Goal: Task Accomplishment & Management: Use online tool/utility

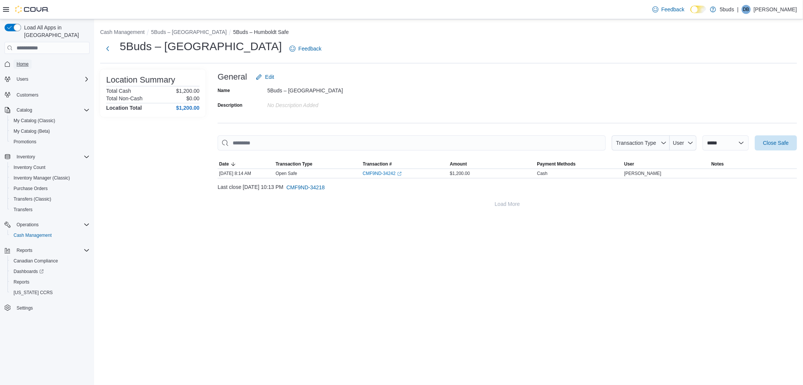
click at [24, 61] on span "Home" at bounding box center [23, 64] width 12 height 6
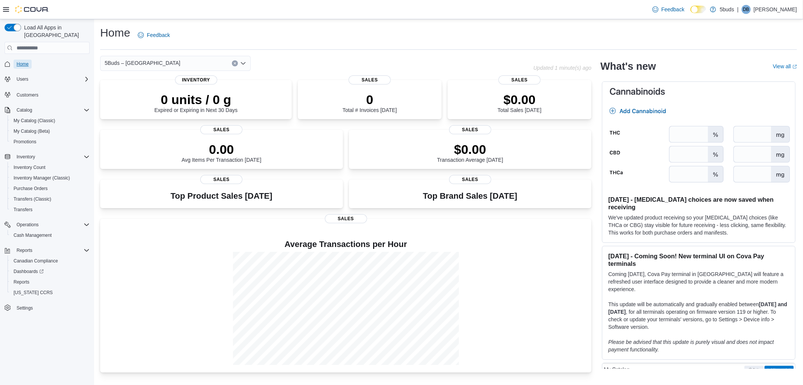
click at [25, 61] on span "Home" at bounding box center [23, 64] width 12 height 6
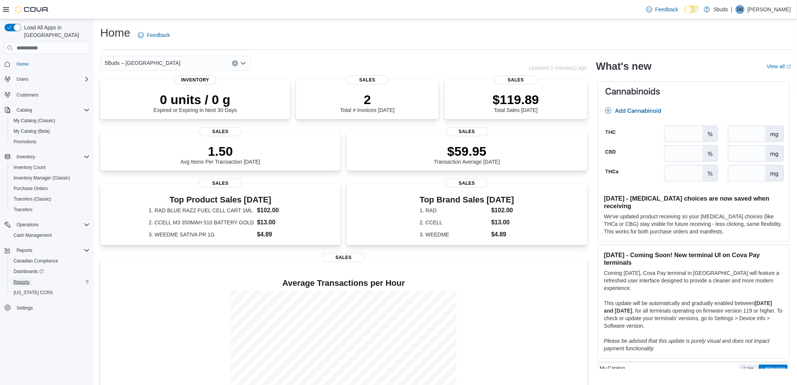
click at [23, 279] on span "Reports" at bounding box center [22, 282] width 16 height 6
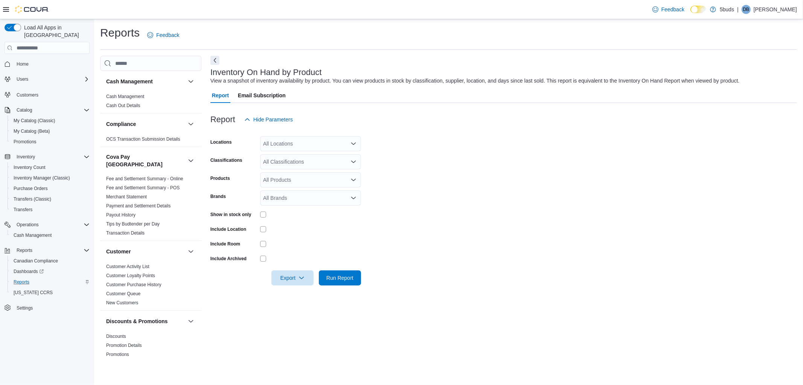
click at [304, 142] on div "All Locations" at bounding box center [310, 143] width 101 height 15
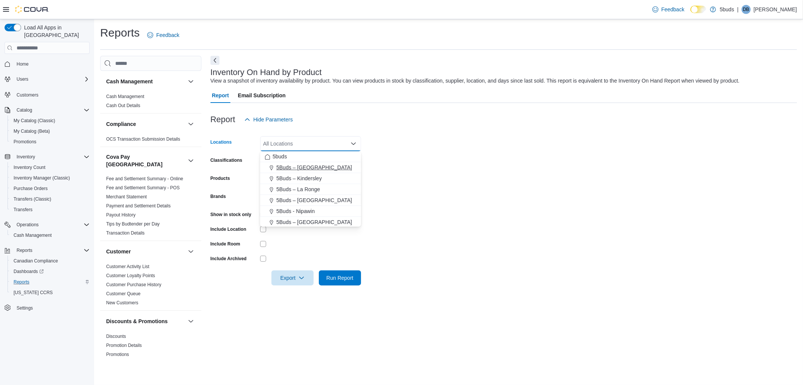
click at [283, 171] on button "5Buds – [GEOGRAPHIC_DATA]" at bounding box center [310, 167] width 101 height 11
drag, startPoint x: 480, startPoint y: 157, endPoint x: 334, endPoint y: 178, distance: 147.2
click at [480, 157] on form "Locations 5Buds – [GEOGRAPHIC_DATA] Combo box. Selected. 5Buds – [GEOGRAPHIC_DA…" at bounding box center [504, 206] width 587 height 158
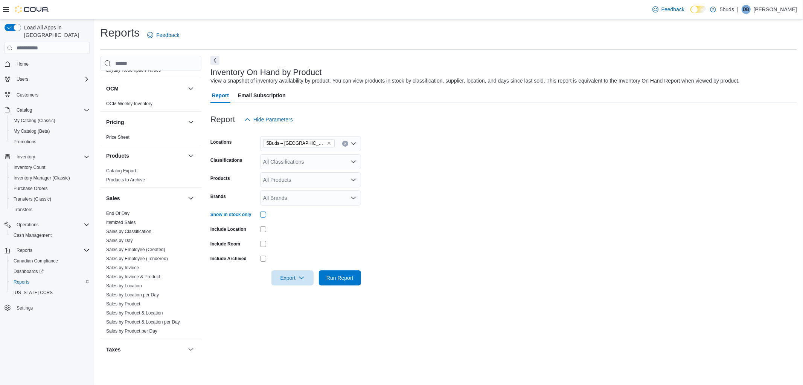
scroll to position [526, 0]
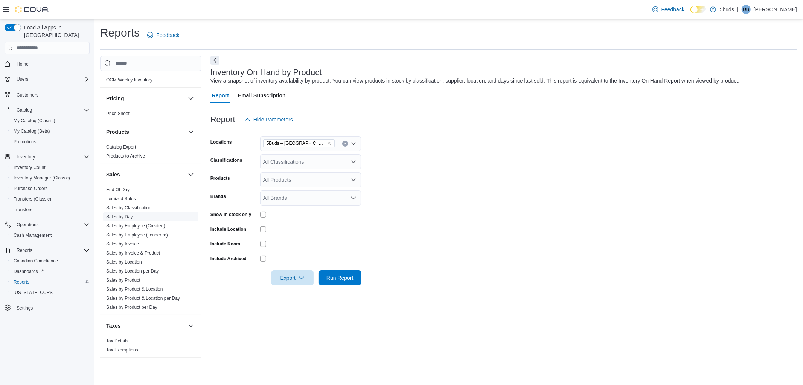
click at [128, 214] on link "Sales by Day" at bounding box center [119, 216] width 27 height 5
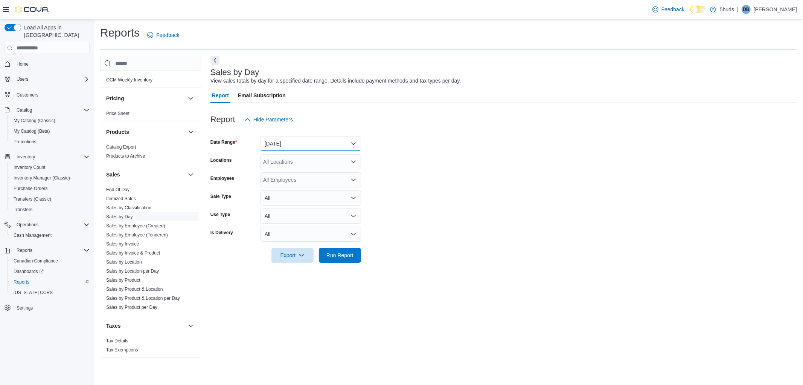
click at [304, 144] on button "[DATE]" at bounding box center [310, 143] width 101 height 15
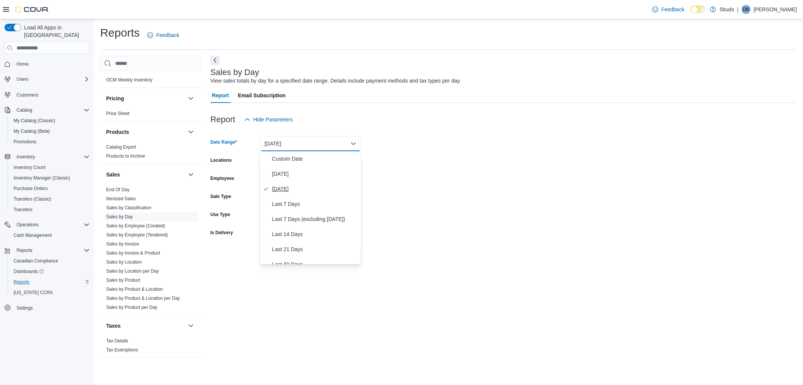
click at [288, 187] on span "[DATE]" at bounding box center [315, 188] width 86 height 9
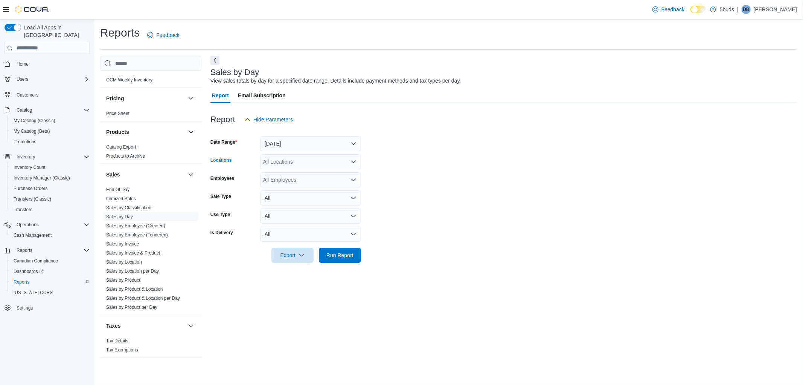
click at [334, 162] on div "All Locations" at bounding box center [310, 161] width 101 height 15
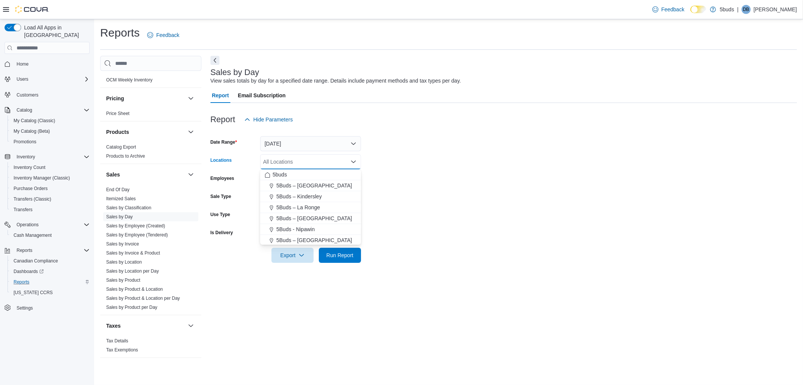
click at [319, 180] on button "5Buds – [GEOGRAPHIC_DATA]" at bounding box center [310, 185] width 101 height 11
click at [499, 178] on form "Date Range [DATE] Locations 5Buds – [GEOGRAPHIC_DATA] Combo box. Selected. 5Bud…" at bounding box center [504, 195] width 587 height 136
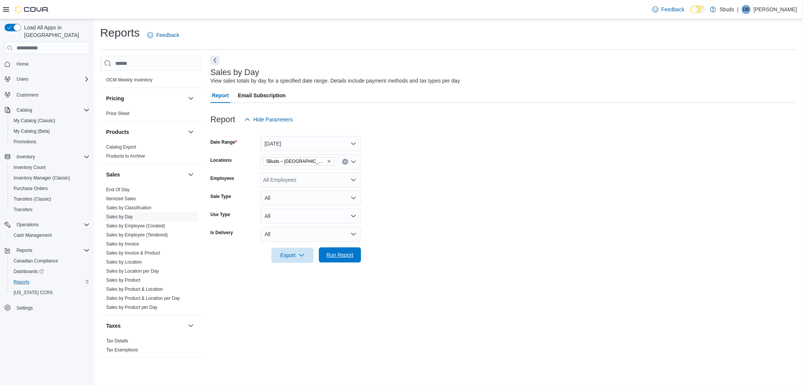
click at [357, 258] on button "Run Report" at bounding box center [340, 254] width 42 height 15
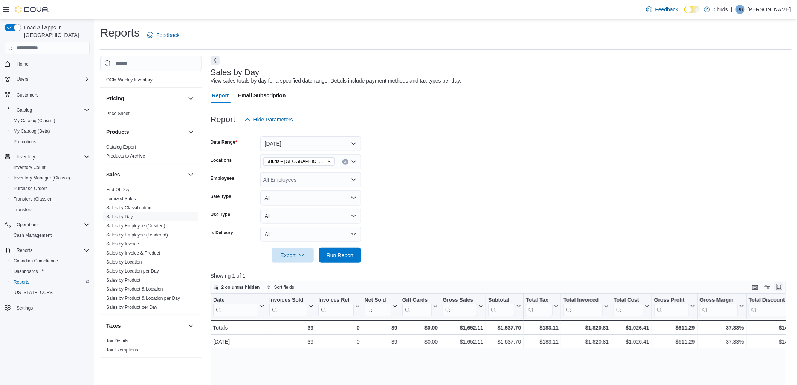
click at [783, 284] on button "Enter fullscreen" at bounding box center [779, 286] width 9 height 9
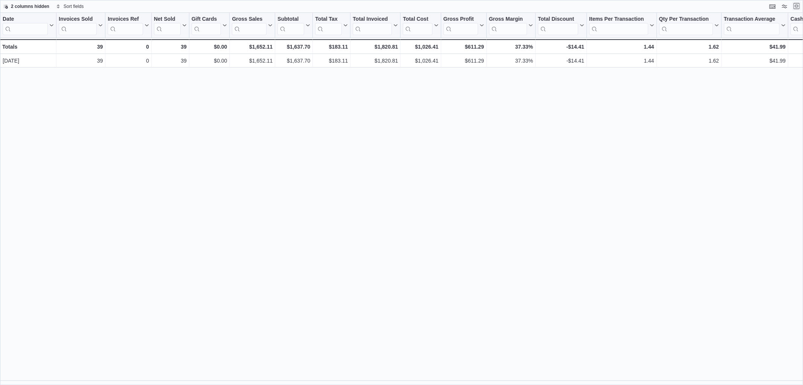
click at [797, 9] on button "Exit fullscreen" at bounding box center [796, 6] width 9 height 9
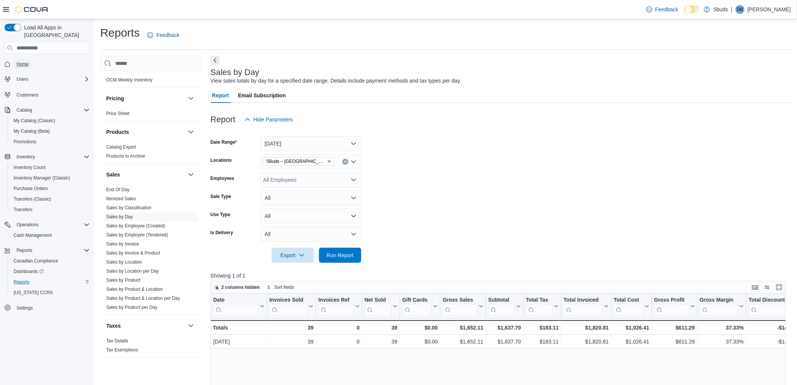
click at [19, 61] on span "Home" at bounding box center [23, 64] width 12 height 6
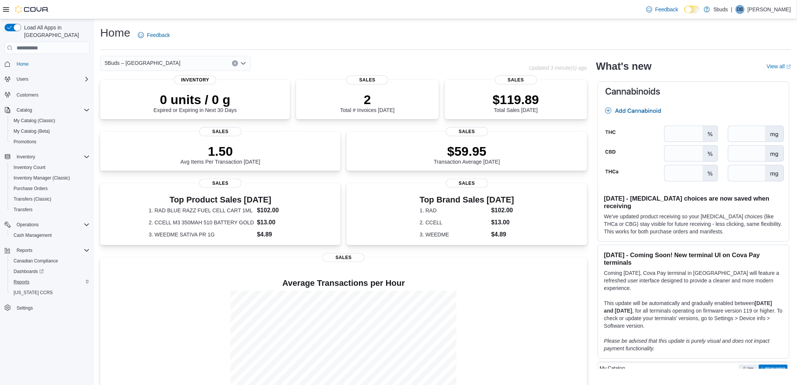
drag, startPoint x: 324, startPoint y: 41, endPoint x: 316, endPoint y: 41, distance: 7.9
click at [324, 41] on div "Home Feedback" at bounding box center [445, 35] width 691 height 20
click at [20, 277] on span "Reports" at bounding box center [22, 281] width 16 height 9
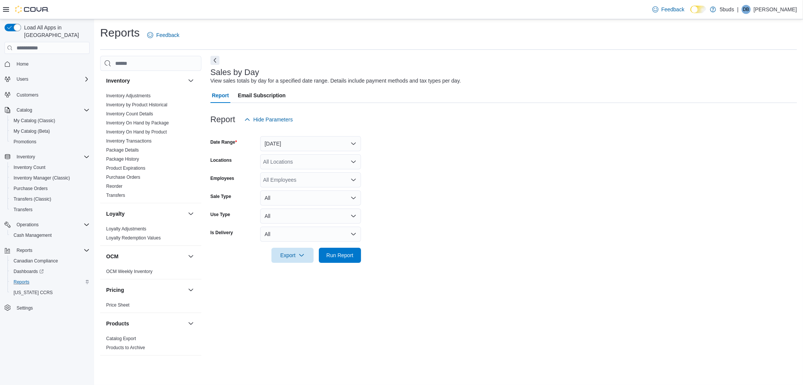
scroll to position [526, 0]
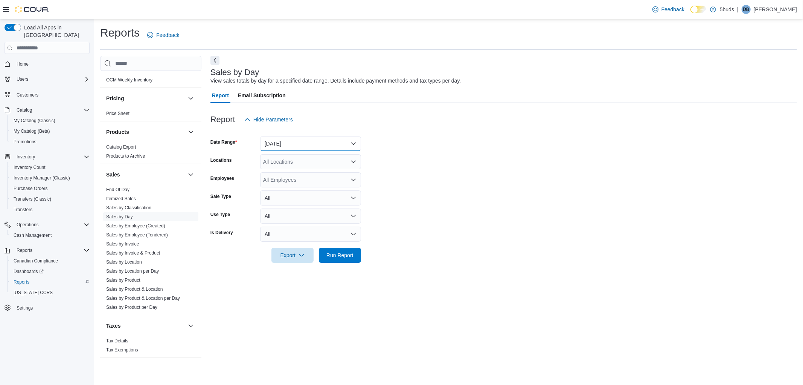
click at [306, 142] on button "[DATE]" at bounding box center [310, 143] width 101 height 15
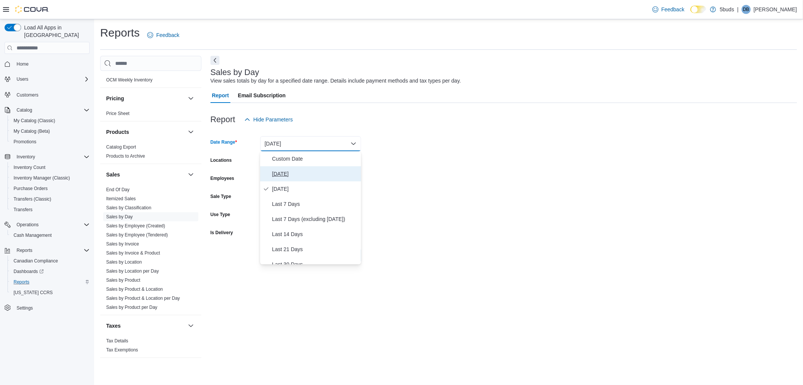
click at [282, 171] on span "[DATE]" at bounding box center [315, 173] width 86 height 9
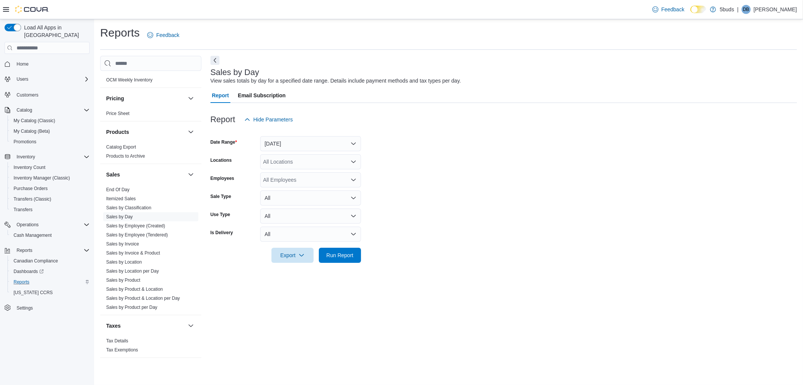
click at [446, 156] on form "Date Range [DATE] Locations All Locations Employees All Employees Sale Type All…" at bounding box center [504, 195] width 587 height 136
click at [316, 160] on div "All Locations" at bounding box center [310, 161] width 101 height 15
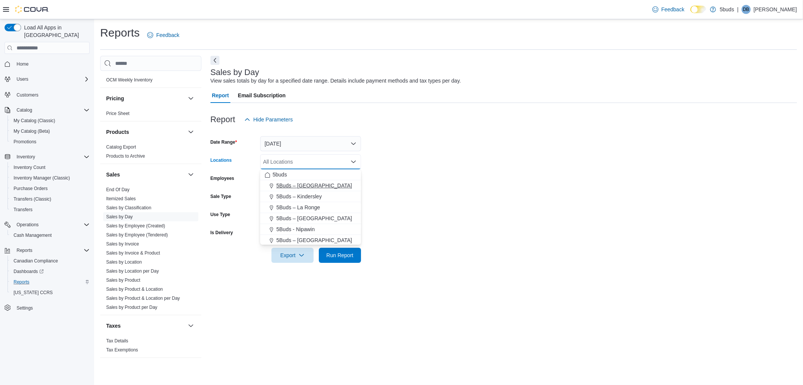
click at [303, 183] on span "5Buds – [GEOGRAPHIC_DATA]" at bounding box center [314, 186] width 76 height 8
click at [420, 174] on form "Date Range [DATE] Locations 5Buds – [GEOGRAPHIC_DATA] Combo box. Selected. 5Bud…" at bounding box center [504, 195] width 587 height 136
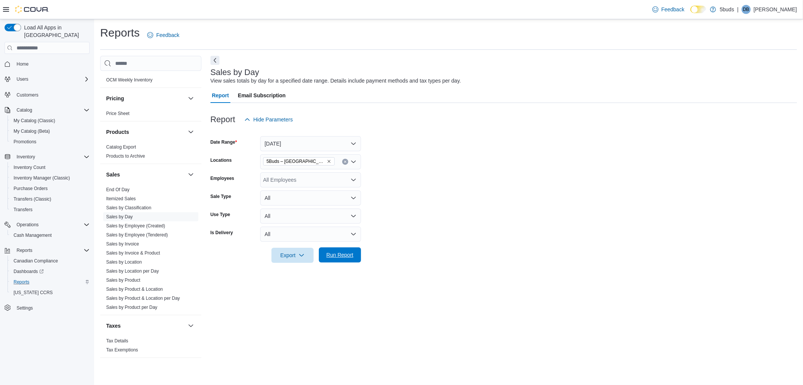
click at [335, 253] on span "Run Report" at bounding box center [340, 255] width 27 height 8
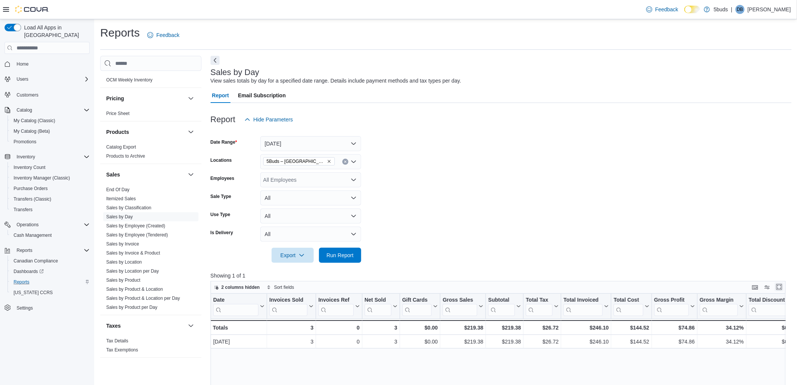
click at [784, 286] on button "Enter fullscreen" at bounding box center [779, 286] width 9 height 9
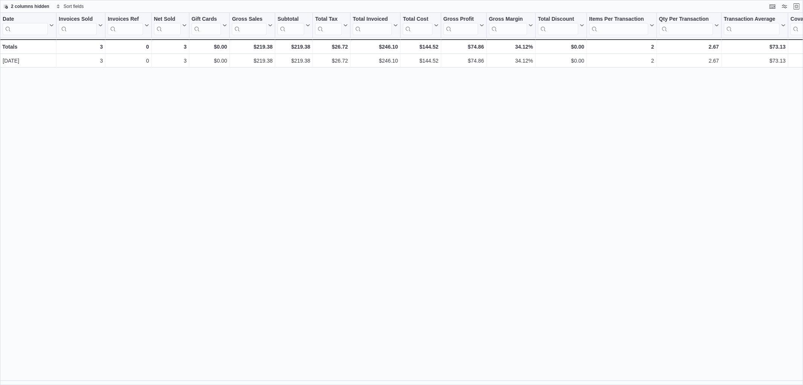
click at [748, 197] on div "Date Click to view column header actions Invoices Sold Click to view column hea…" at bounding box center [401, 199] width 803 height 372
